Goal: Task Accomplishment & Management: Manage account settings

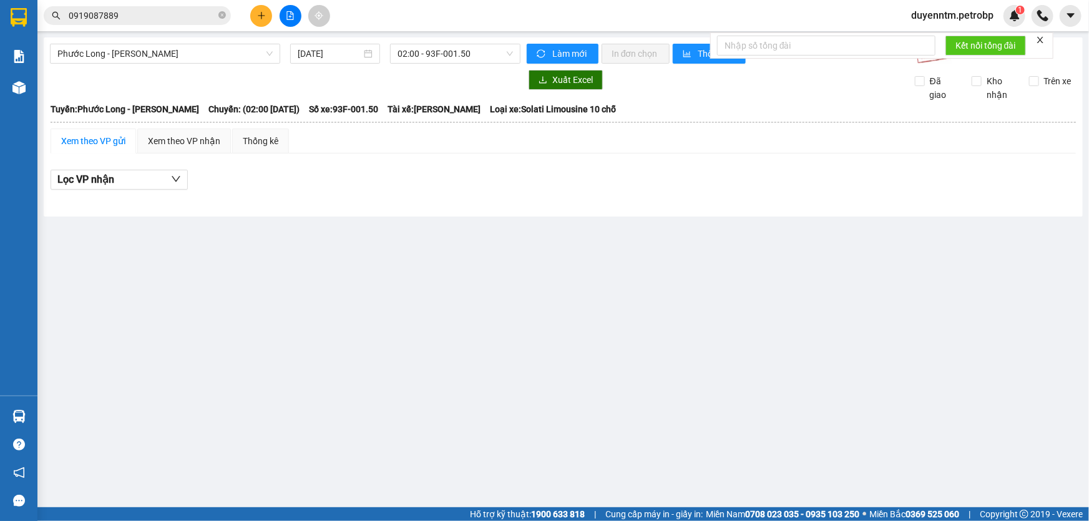
click at [230, 41] on div "Phước Long - [PERSON_NAME] [DATE] 02:00 - 93F-001.50 Làm mới In đơn chọn Thống …" at bounding box center [563, 126] width 1039 height 179
click at [308, 47] on input "[DATE]" at bounding box center [330, 54] width 64 height 14
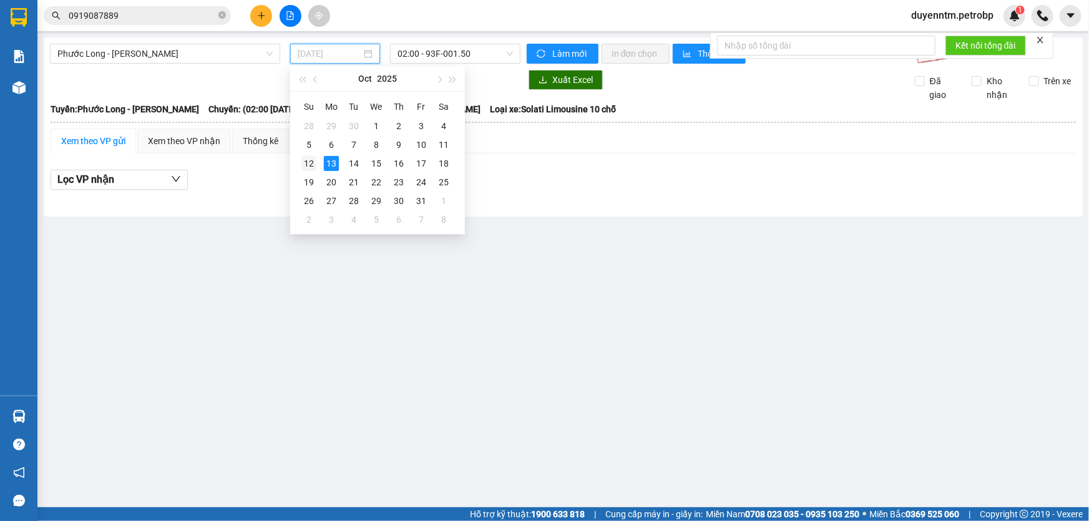
click at [306, 161] on div "12" at bounding box center [308, 163] width 15 height 15
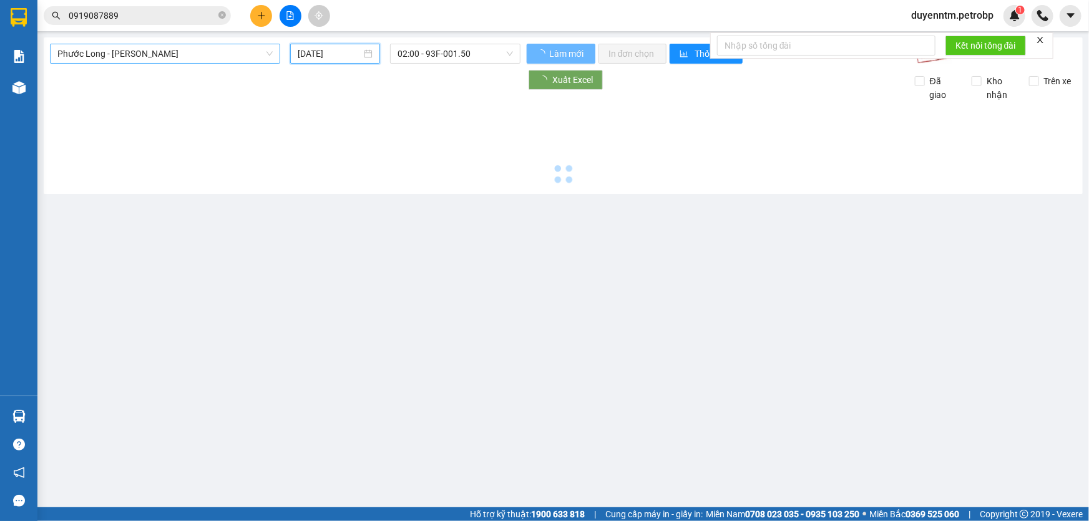
type input "[DATE]"
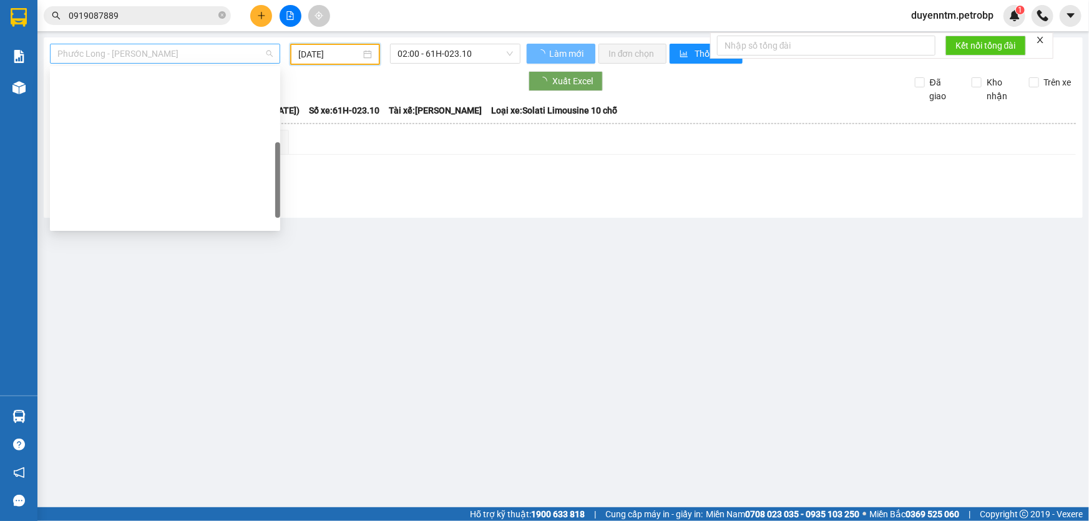
click at [156, 54] on span "Phước Long - [PERSON_NAME]" at bounding box center [164, 53] width 215 height 19
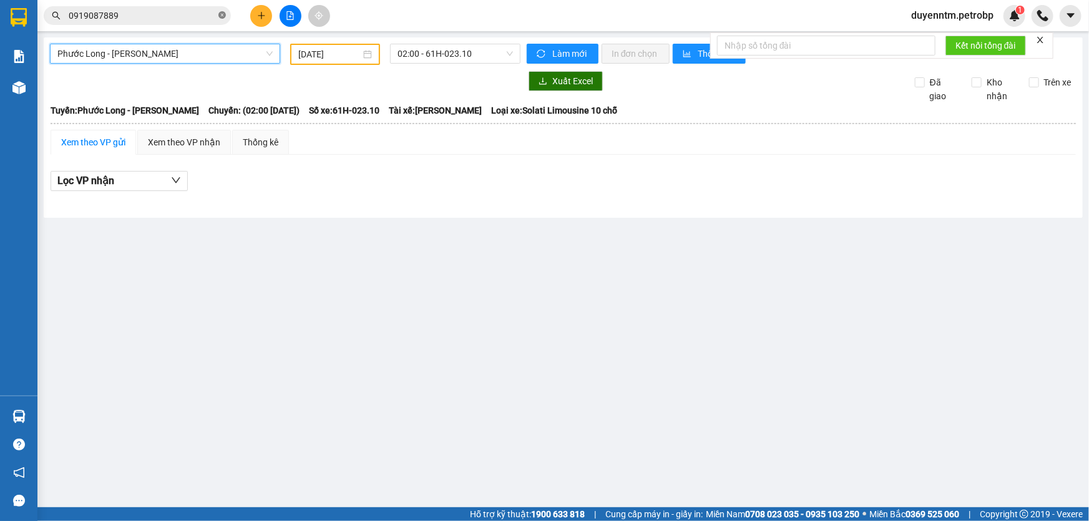
click at [221, 14] on icon "close-circle" at bounding box center [221, 14] width 7 height 7
click at [177, 14] on input "text" at bounding box center [142, 16] width 147 height 14
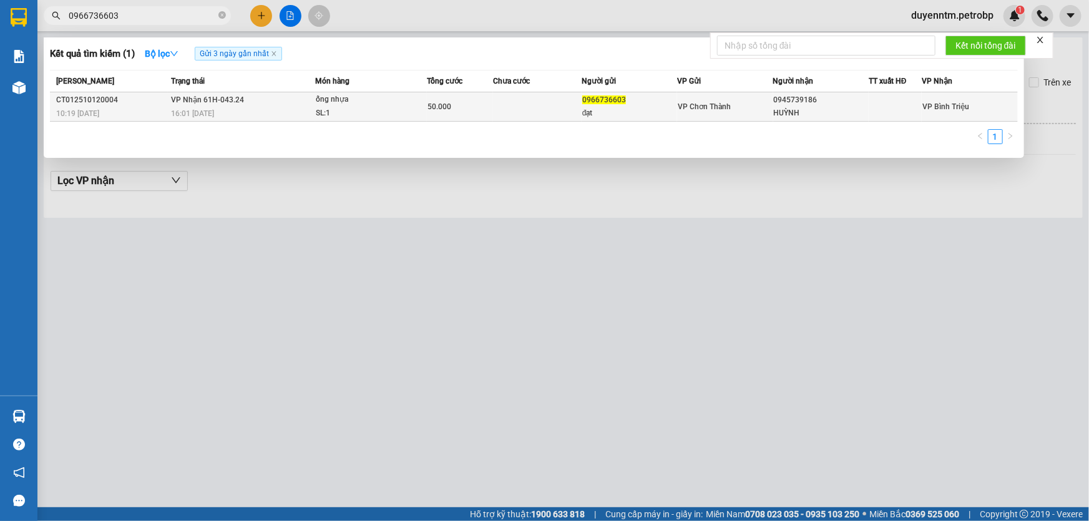
type input "0966736603"
click at [211, 104] on span "VP Nhận 61H-043.24" at bounding box center [207, 99] width 73 height 9
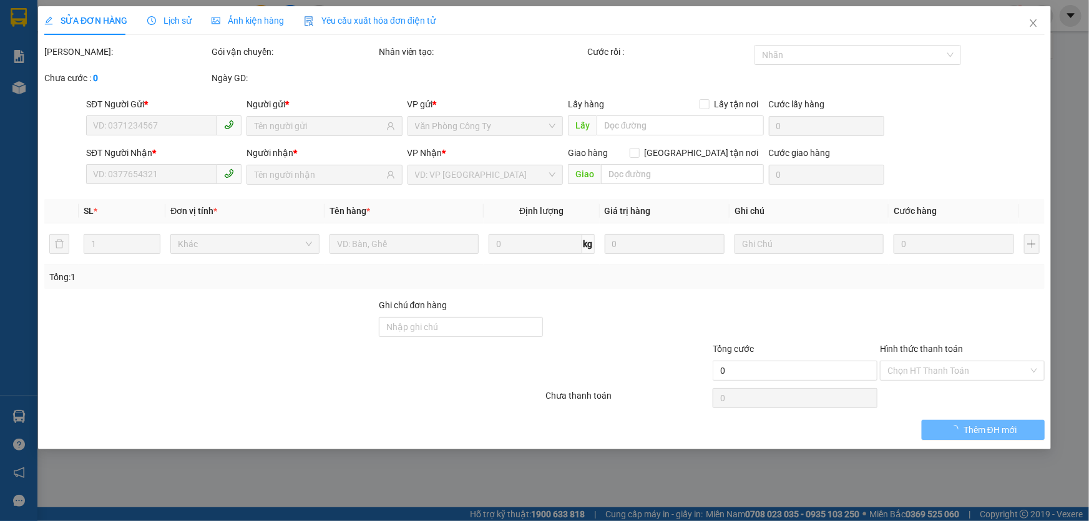
type input "0966736603"
type input "đạt"
type input "0945739186"
type input "HUỲNH"
type input "50.000"
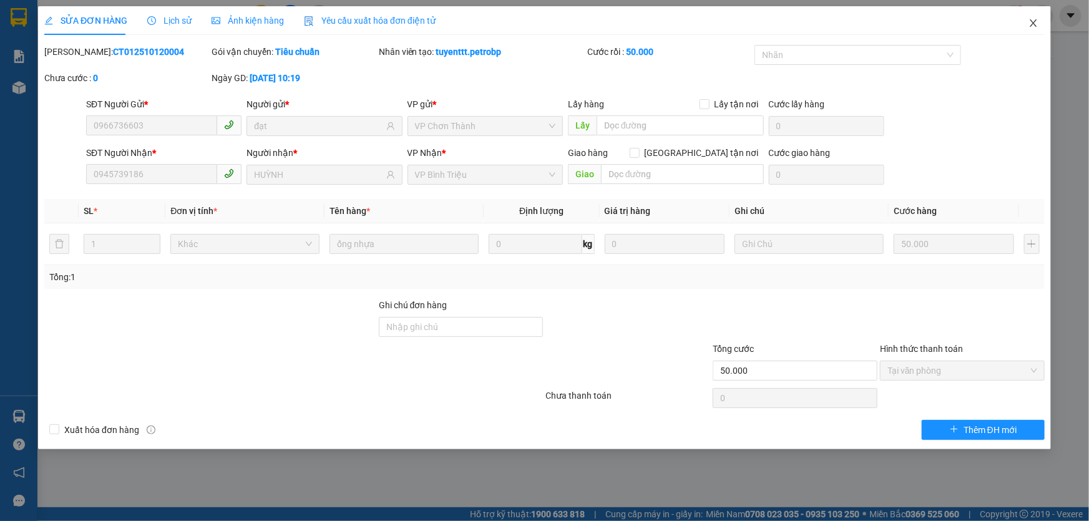
click at [1023, 23] on span "Close" at bounding box center [1033, 23] width 35 height 35
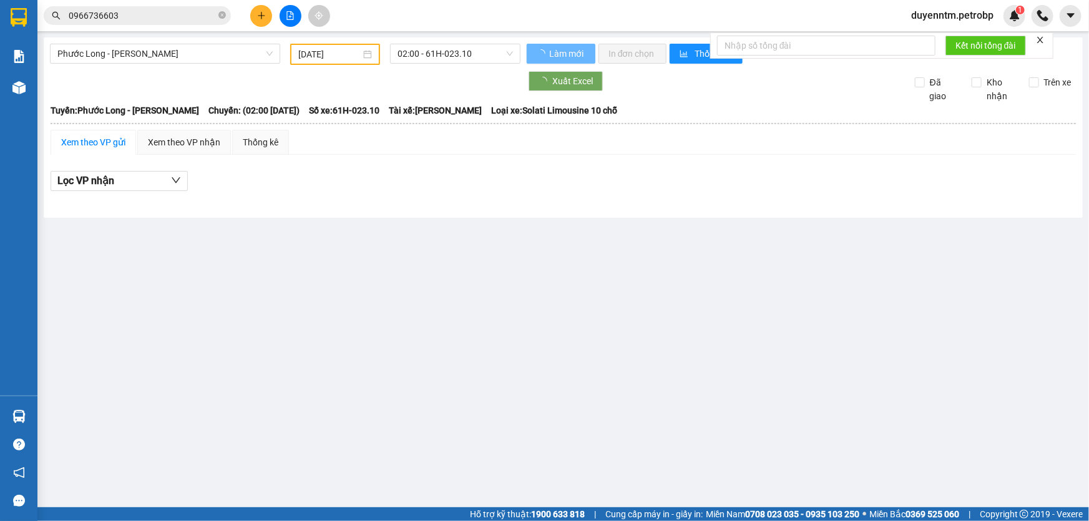
click at [112, 21] on input "0966736603" at bounding box center [142, 16] width 147 height 14
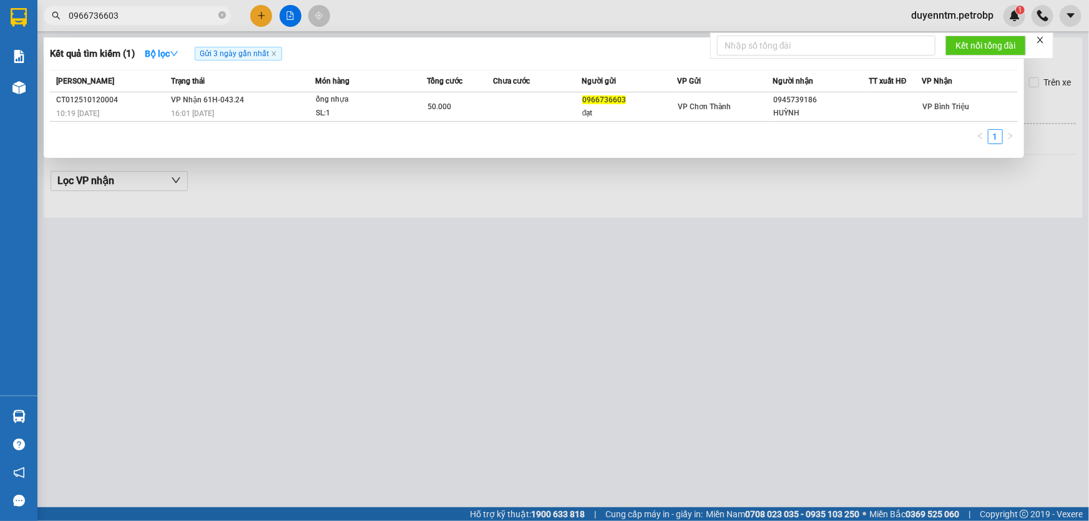
click at [285, 175] on div at bounding box center [544, 260] width 1089 height 521
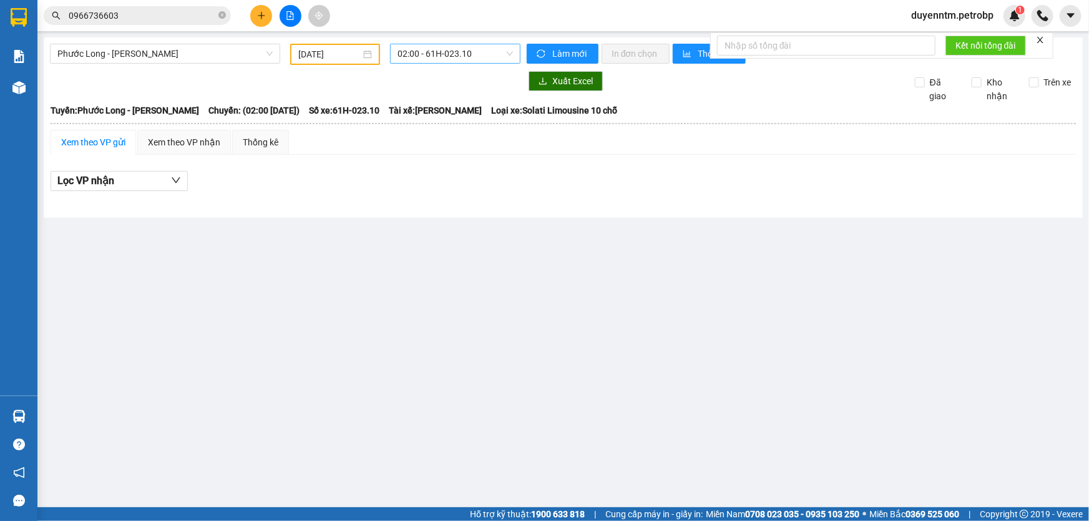
click at [466, 58] on span "02:00 - 61H-023.10" at bounding box center [454, 53] width 115 height 19
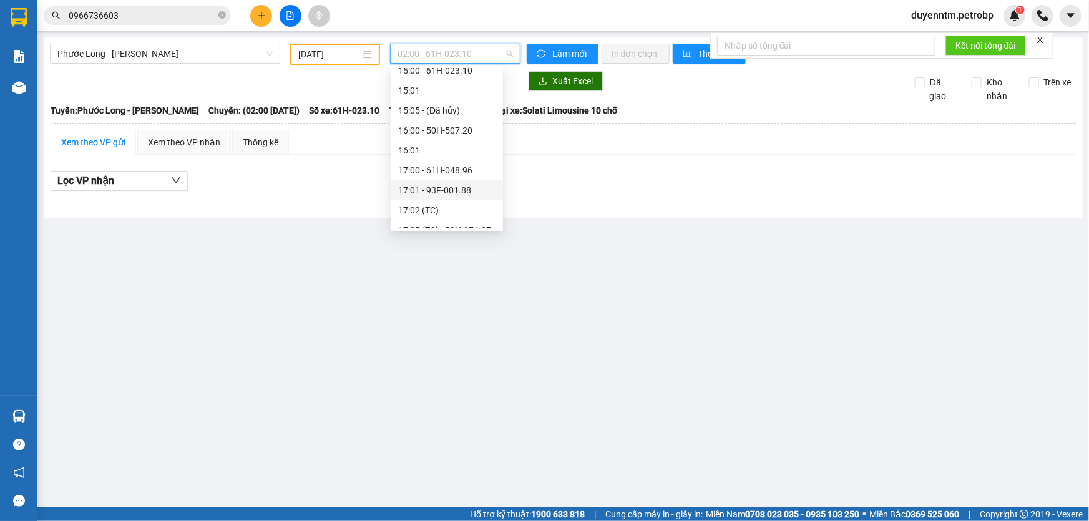
scroll to position [624, 0]
click at [221, 56] on span "Phước Long - [PERSON_NAME]" at bounding box center [164, 53] width 215 height 19
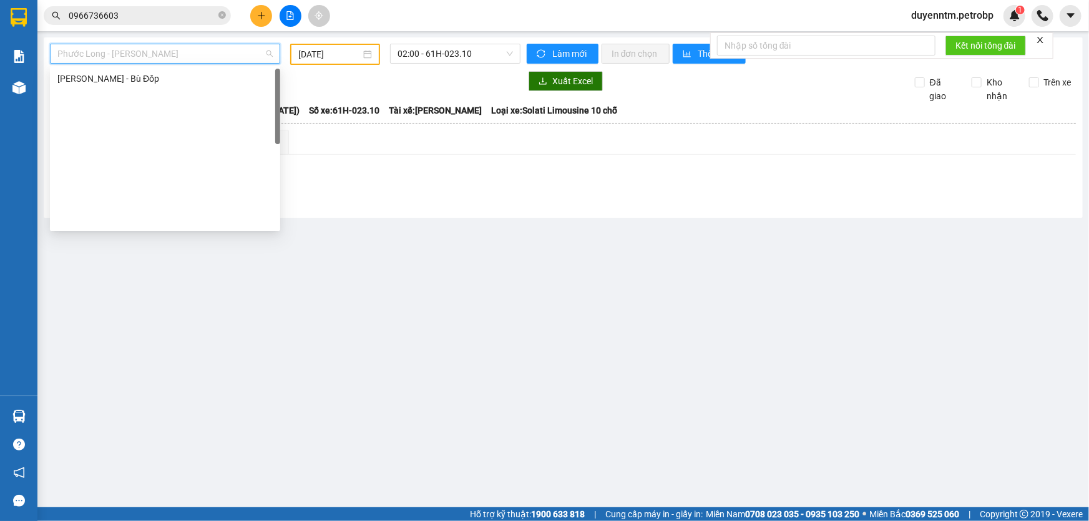
scroll to position [0, 0]
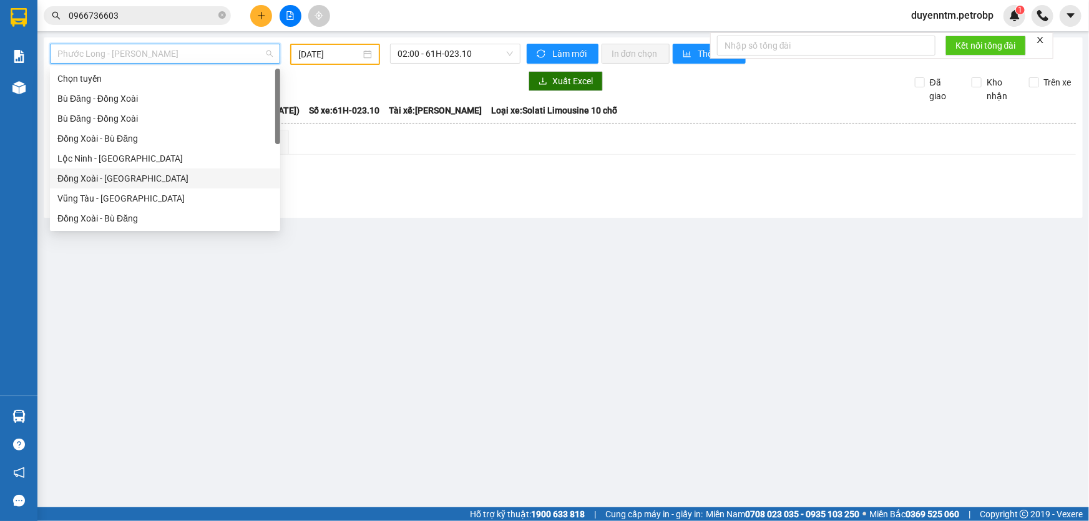
click at [126, 177] on div "Đồng Xoài - [GEOGRAPHIC_DATA]" at bounding box center [164, 179] width 215 height 14
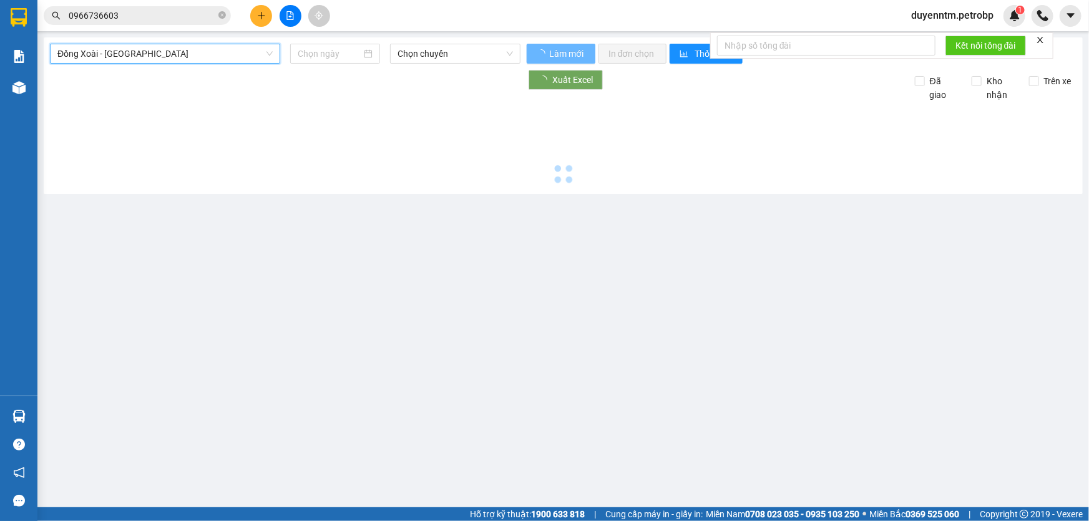
type input "[DATE]"
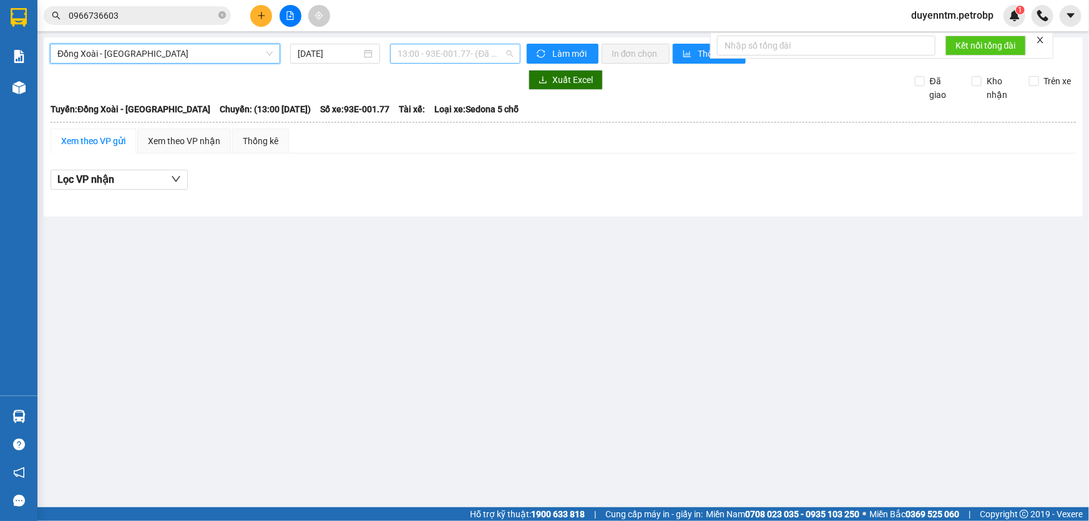
click at [420, 56] on span "13:00 - 93E-001.77 - (Đã hủy)" at bounding box center [454, 53] width 115 height 19
